Goal: Find contact information: Obtain details needed to contact an individual or organization

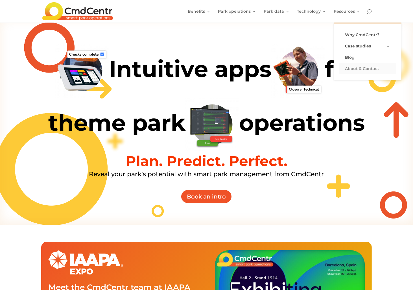
click at [360, 68] on link "About & Contact" at bounding box center [367, 68] width 56 height 11
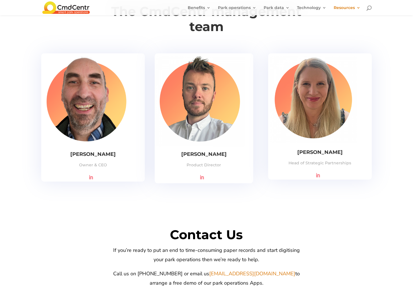
scroll to position [1042, 0]
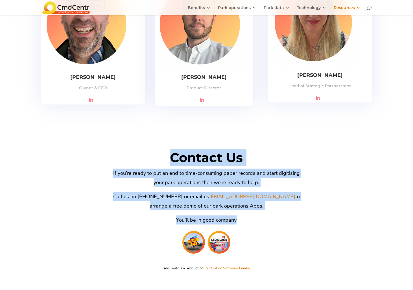
drag, startPoint x: 84, startPoint y: 147, endPoint x: 339, endPoint y: 204, distance: 261.9
click at [339, 204] on div "Contact Us If you’re ready to put an end to time-consuming paper records and st…" at bounding box center [206, 210] width 330 height 123
click at [340, 204] on div "Contact Us If you’re ready to put an end to time-consuming paper records and st…" at bounding box center [206, 210] width 330 height 123
drag, startPoint x: 339, startPoint y: 204, endPoint x: 346, endPoint y: 154, distance: 50.5
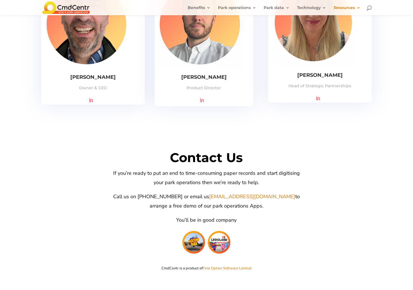
drag, startPoint x: 350, startPoint y: 175, endPoint x: 342, endPoint y: 162, distance: 15.5
click at [350, 175] on div "Contact Us If you’re ready to put an end to time-consuming paper records and st…" at bounding box center [206, 210] width 330 height 123
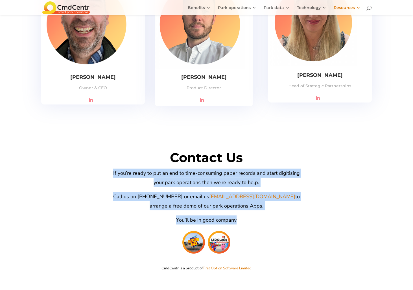
drag, startPoint x: 348, startPoint y: 183, endPoint x: 394, endPoint y: 200, distance: 49.0
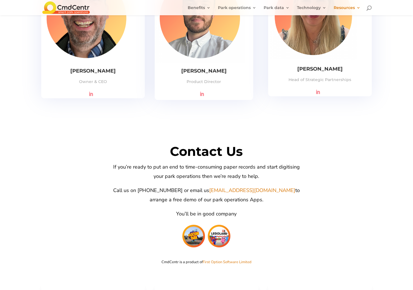
scroll to position [1078, 0]
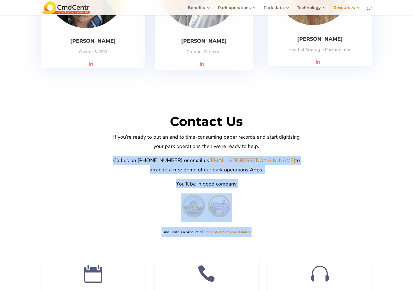
drag, startPoint x: 281, startPoint y: 123, endPoint x: 344, endPoint y: 217, distance: 113.1
click at [344, 217] on div "Contact Us If you’re ready to put an end to time-consuming paper records and st…" at bounding box center [206, 175] width 330 height 140
click at [347, 132] on div "Contact Us If you’re ready to put an end to time-consuming paper records and st…" at bounding box center [206, 174] width 330 height 123
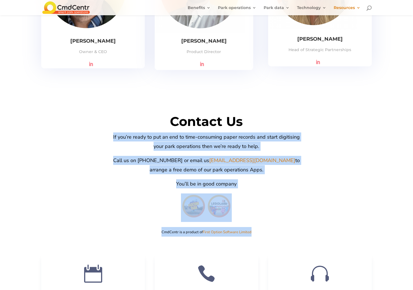
drag, startPoint x: 345, startPoint y: 99, endPoint x: 372, endPoint y: 209, distance: 113.1
click at [372, 209] on div "Contact Us If you’re ready to put an end to time-consuming paper records and st…" at bounding box center [206, 273] width 413 height 360
